Goal: Find specific page/section: Find specific page/section

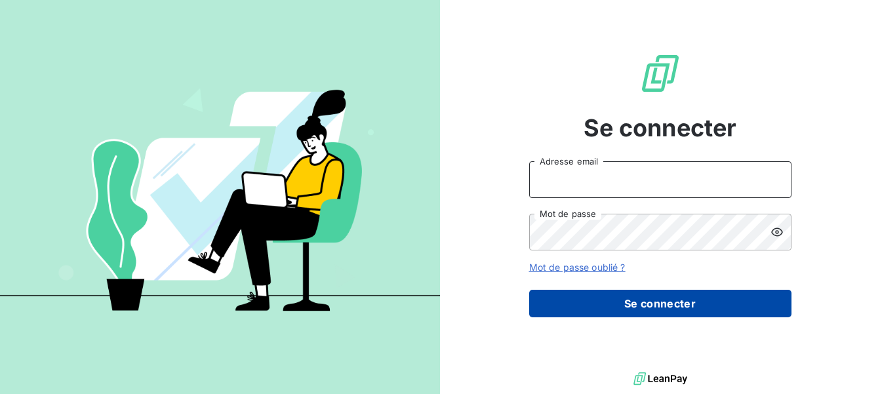
type input "[PERSON_NAME][EMAIL_ADDRESS][PERSON_NAME][DOMAIN_NAME]"
click at [583, 306] on button "Se connecter" at bounding box center [660, 304] width 262 height 28
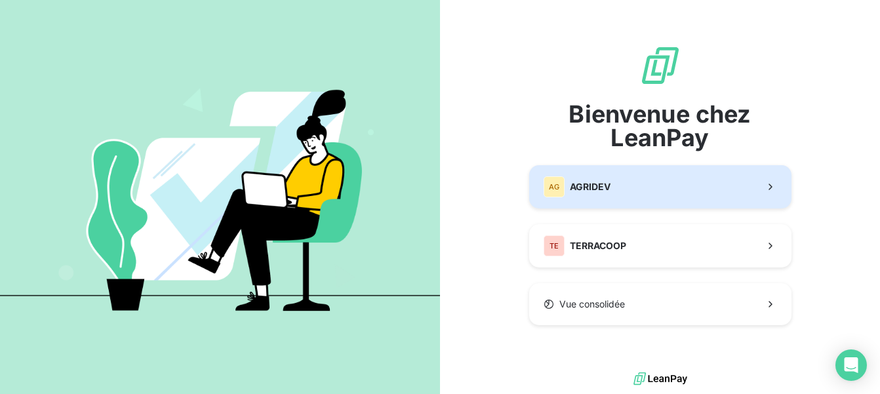
click at [634, 185] on button "AG AGRIDEV" at bounding box center [660, 186] width 262 height 43
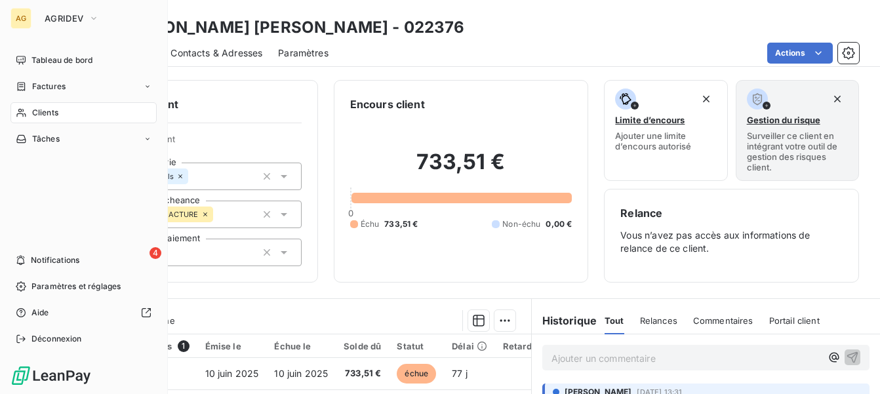
click at [77, 109] on div "Clients" at bounding box center [83, 112] width 146 height 21
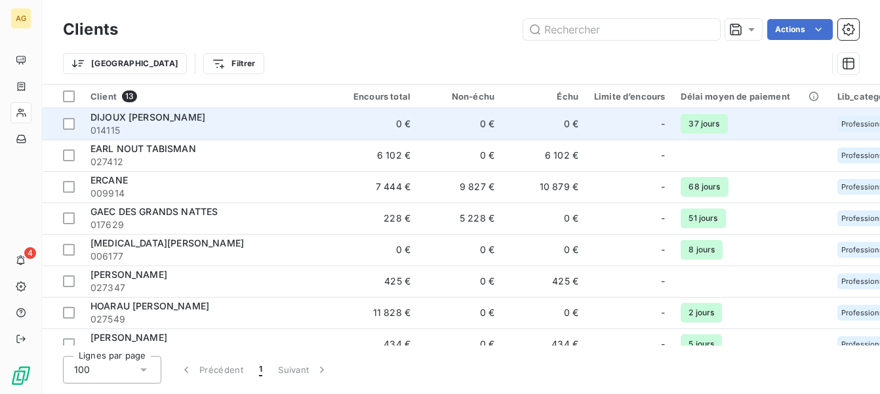
click at [256, 126] on span "014115" at bounding box center [208, 130] width 236 height 13
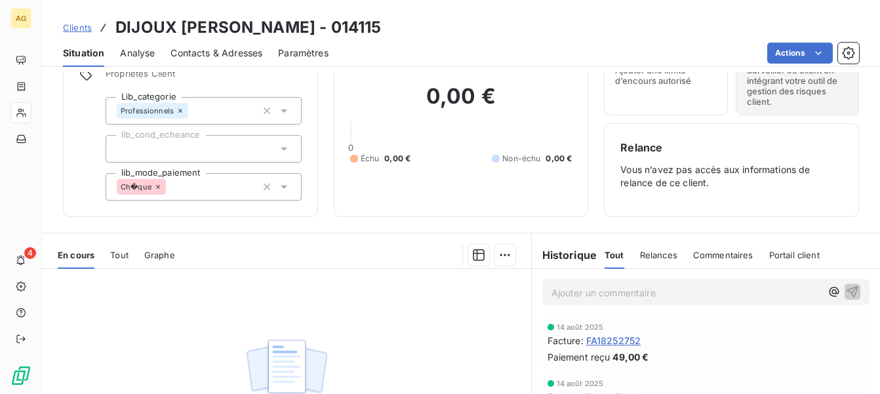
scroll to position [197, 0]
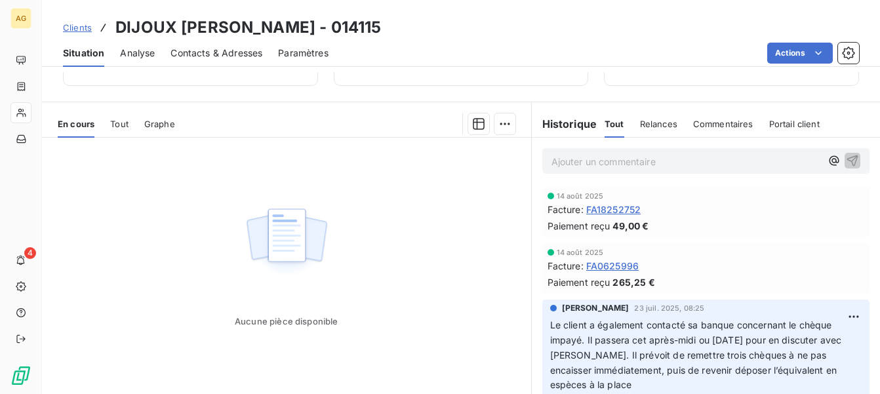
click at [658, 119] on span "Relances" at bounding box center [658, 124] width 37 height 10
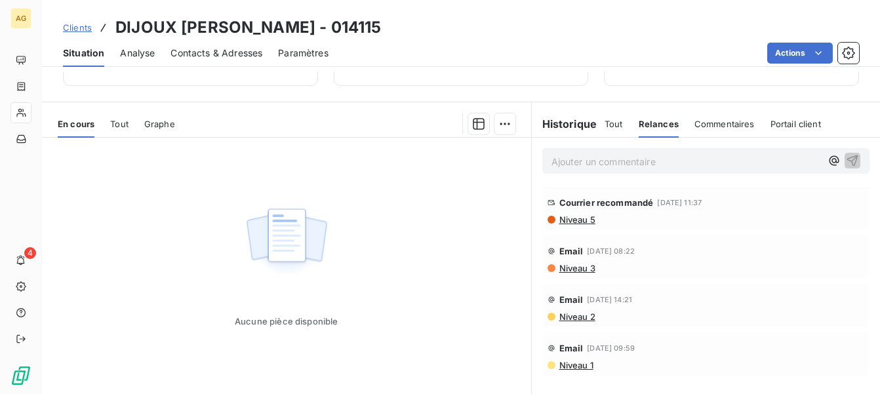
click at [793, 119] on span "Portail client" at bounding box center [795, 124] width 50 height 10
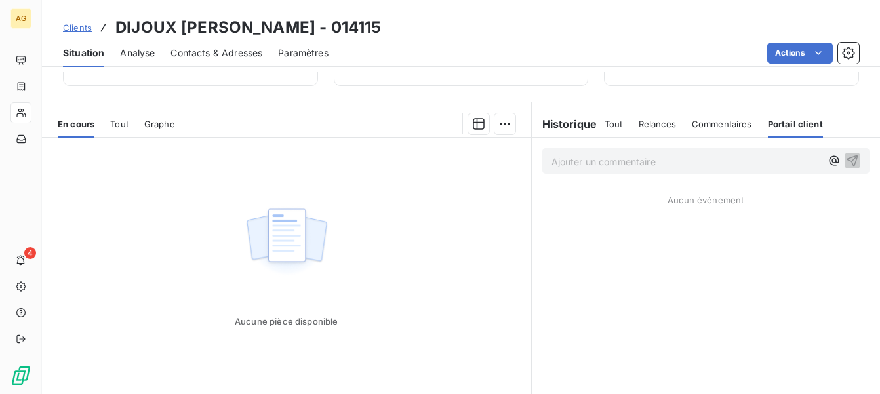
click at [608, 125] on span "Tout" at bounding box center [613, 124] width 18 height 10
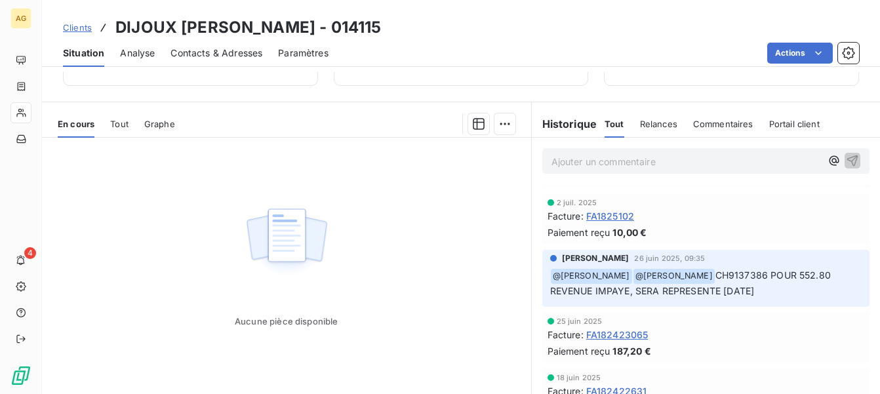
scroll to position [524, 0]
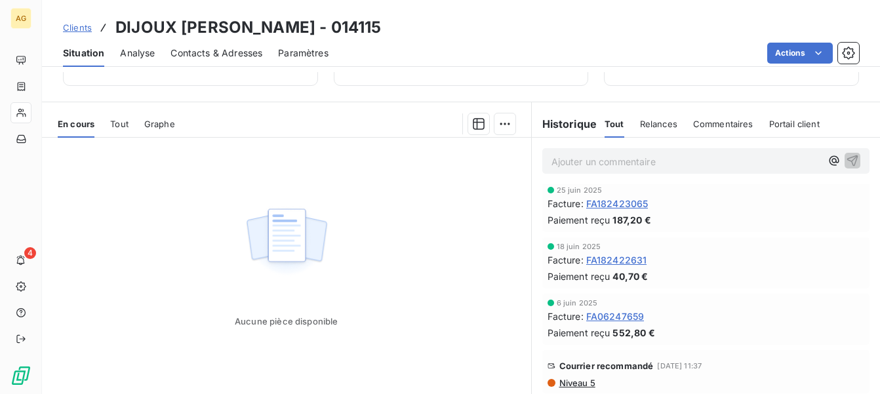
click at [606, 314] on span "FA06247659" at bounding box center [615, 316] width 58 height 14
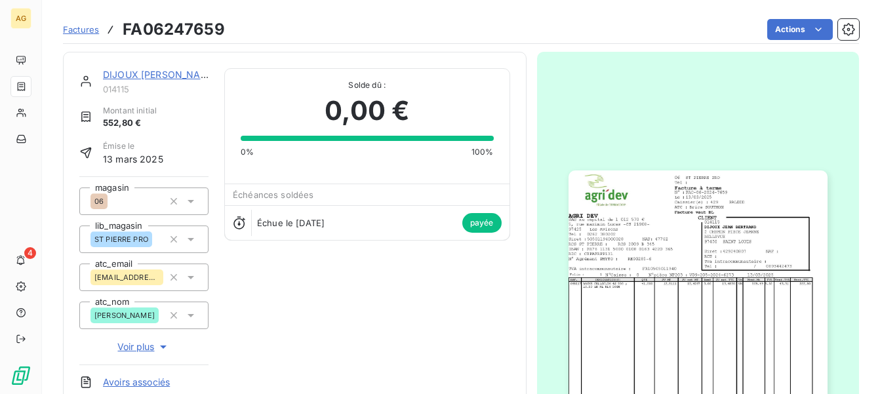
scroll to position [66, 0]
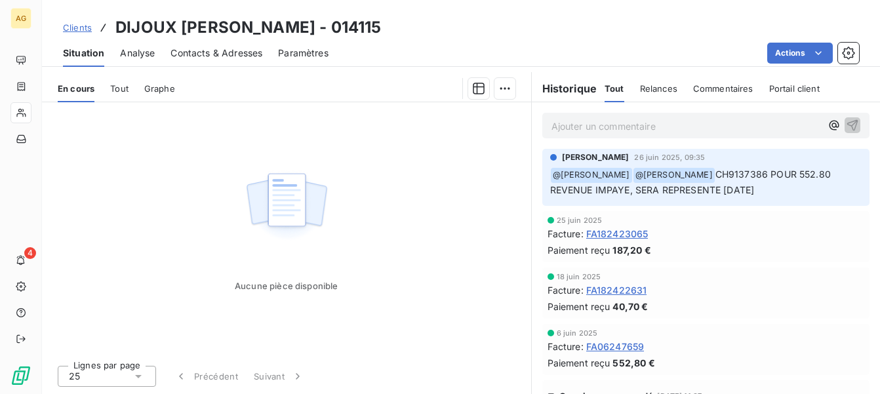
scroll to position [524, 0]
